Goal: Task Accomplishment & Management: Manage account settings

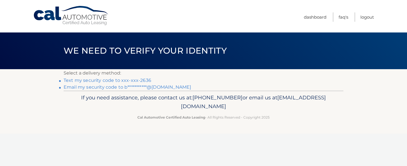
click at [124, 81] on link "Text my security code to xxx-xxx-2636" at bounding box center [108, 80] width 88 height 5
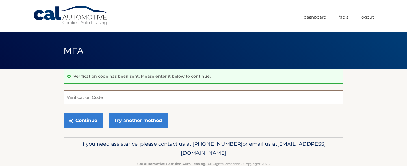
click at [115, 96] on input "Verification Code" at bounding box center [204, 98] width 280 height 14
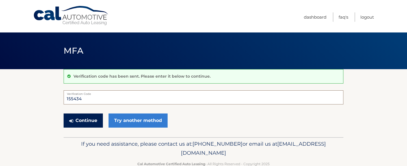
type input "155434"
click at [89, 121] on button "Continue" at bounding box center [83, 121] width 39 height 14
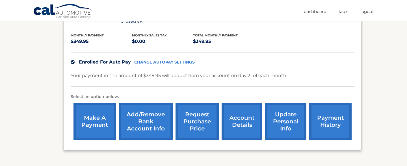
scroll to position [118, 0]
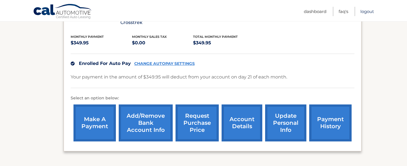
click at [364, 10] on link "Logout" at bounding box center [368, 11] width 14 height 9
